Goal: Information Seeking & Learning: Learn about a topic

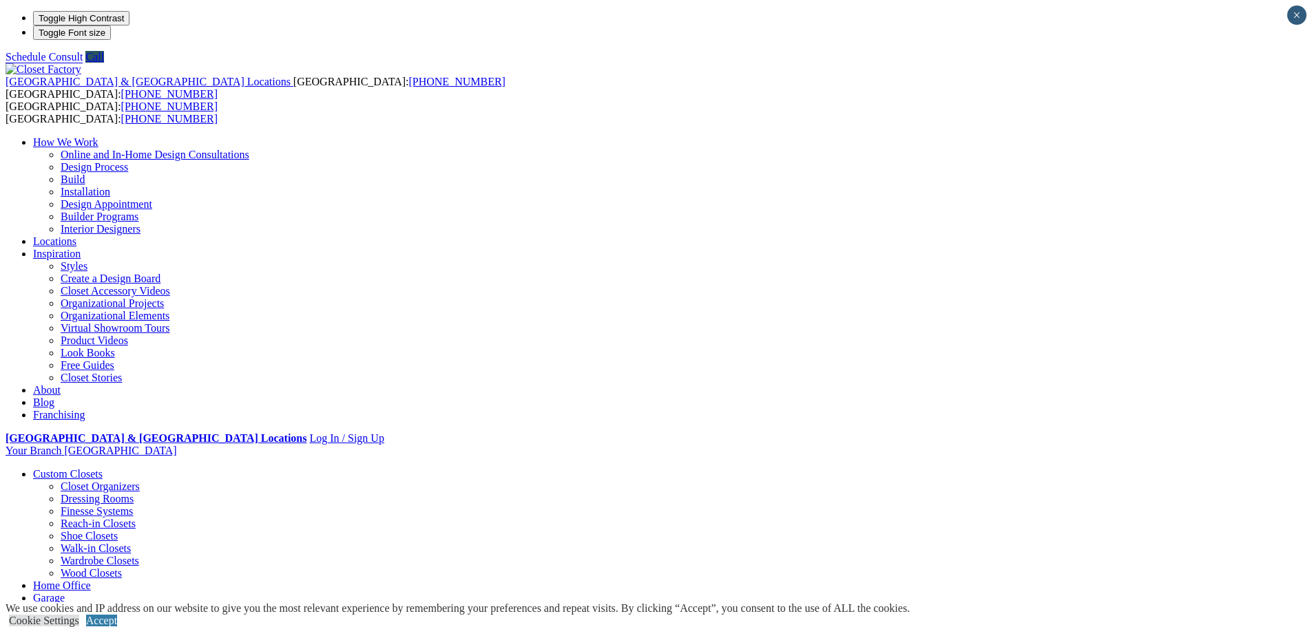
click at [122, 372] on link "Closet Stories" at bounding box center [91, 378] width 61 height 12
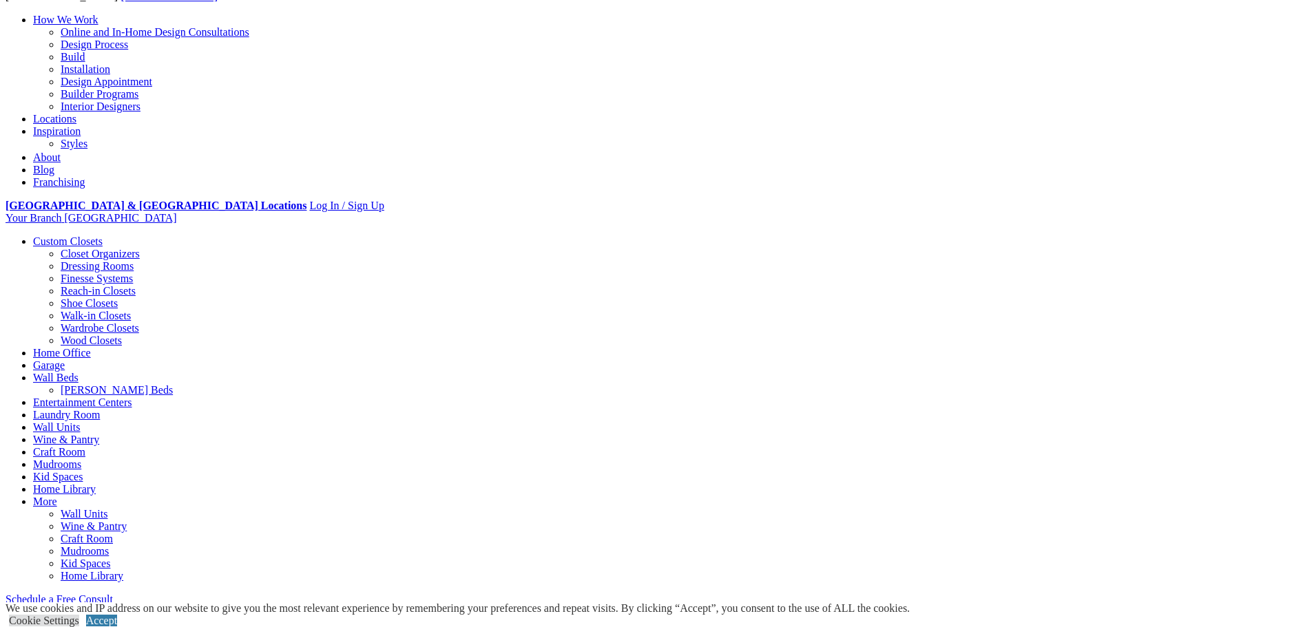
scroll to position [275, 0]
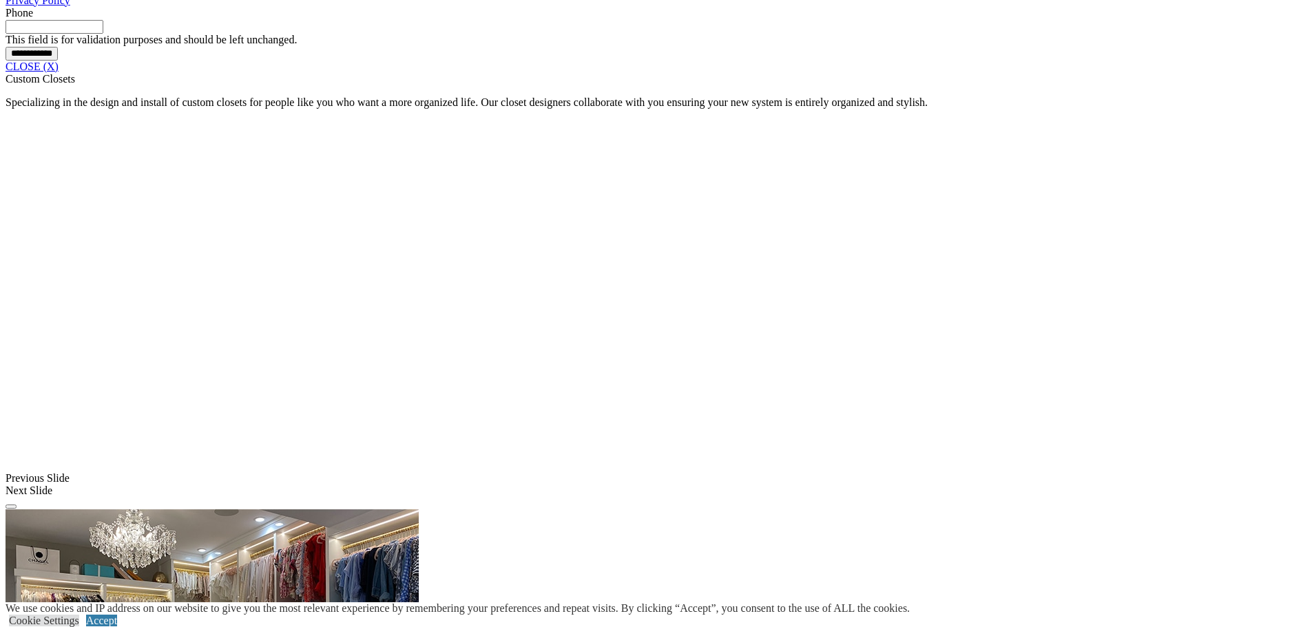
scroll to position [994, 0]
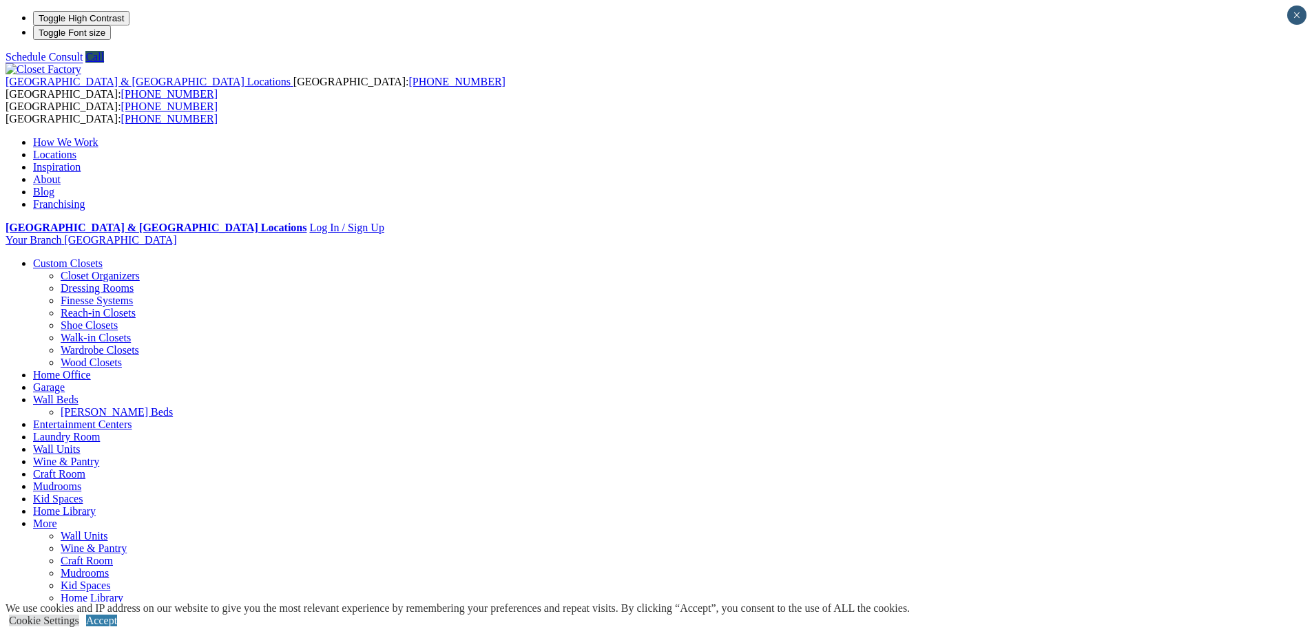
click at [96, 506] on link "Home Library" at bounding box center [64, 512] width 63 height 12
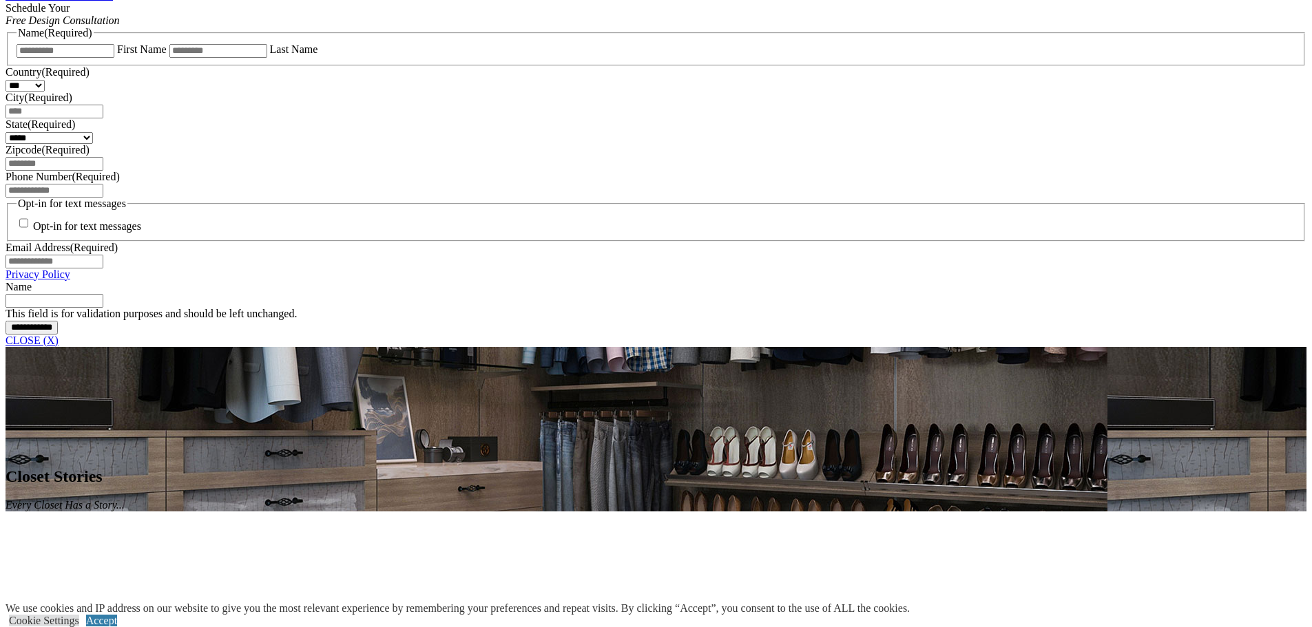
scroll to position [684, 0]
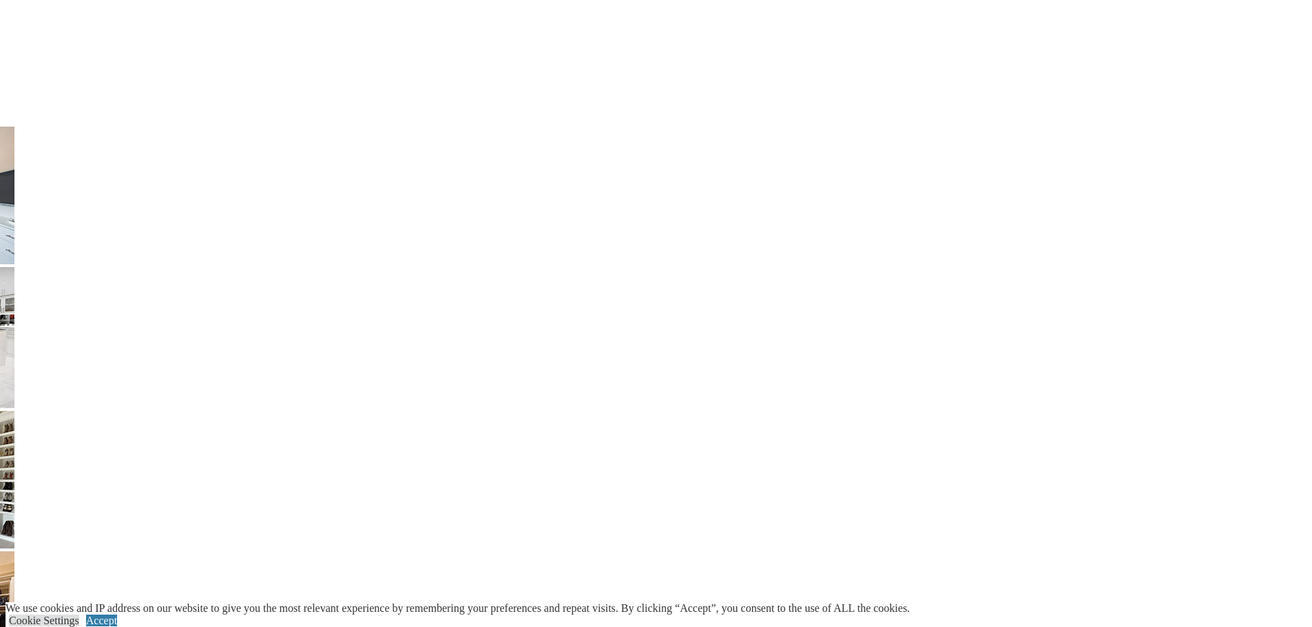
scroll to position [2961, 0]
